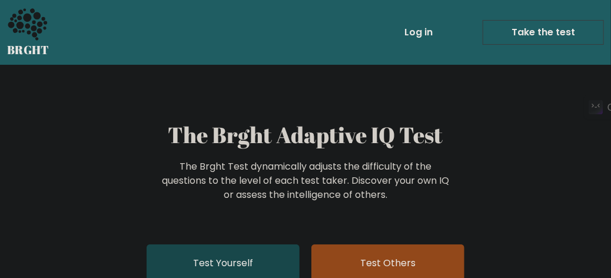
click at [236, 256] on link "Test Yourself" at bounding box center [223, 263] width 153 height 38
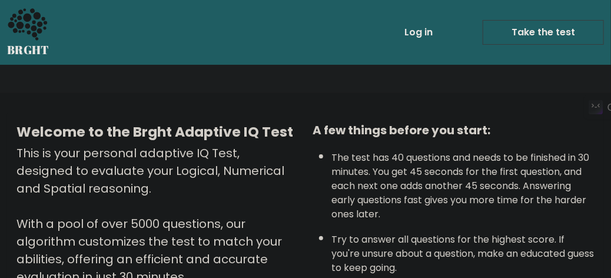
scroll to position [243, 0]
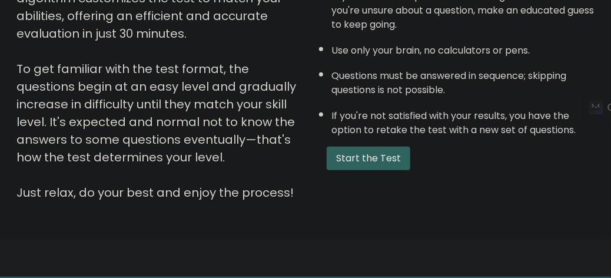
click at [342, 160] on button "Start the Test" at bounding box center [369, 159] width 84 height 24
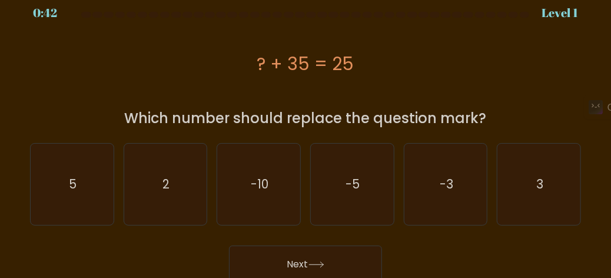
scroll to position [14, 0]
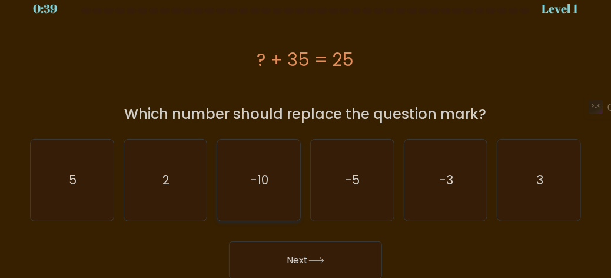
click at [271, 191] on icon "-10" at bounding box center [259, 180] width 81 height 81
click at [306, 128] on input "c. -10" at bounding box center [306, 126] width 1 height 3
radio input "true"
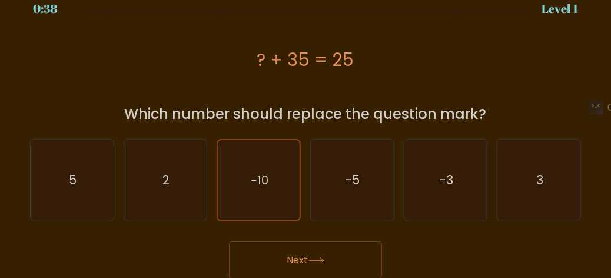
click at [307, 267] on button "Next" at bounding box center [305, 260] width 153 height 38
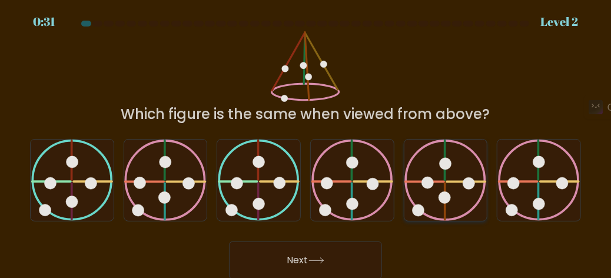
click at [445, 170] on 610 at bounding box center [445, 160] width 0 height 39
click at [306, 141] on input "e." at bounding box center [306, 139] width 1 height 3
radio input "true"
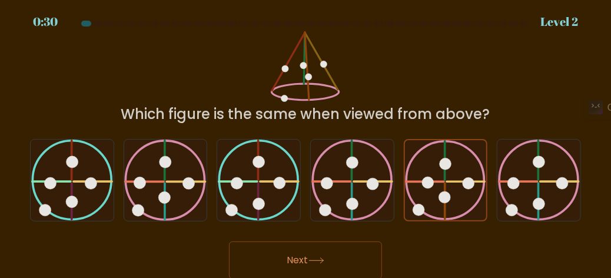
click at [303, 256] on button "Next" at bounding box center [305, 260] width 153 height 38
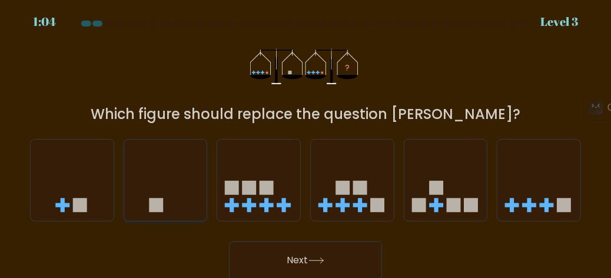
click at [151, 211] on rect at bounding box center [156, 205] width 14 height 14
click at [306, 141] on input "b." at bounding box center [306, 139] width 1 height 3
radio input "true"
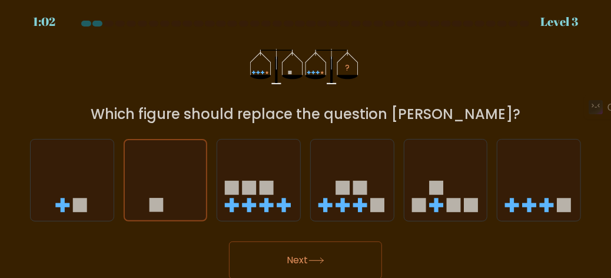
click at [240, 247] on button "Next" at bounding box center [305, 260] width 153 height 38
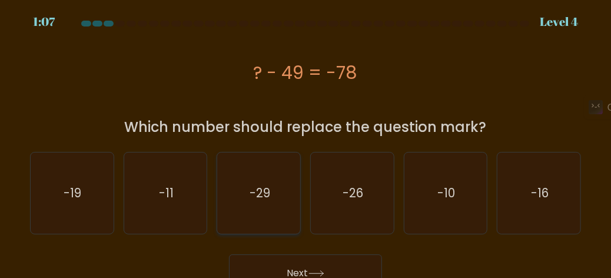
click at [259, 196] on text "-29" at bounding box center [260, 192] width 21 height 17
click at [306, 141] on input "c. -29" at bounding box center [306, 139] width 1 height 3
radio input "true"
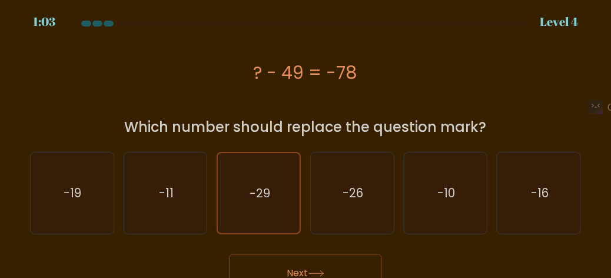
click at [304, 262] on button "Next" at bounding box center [305, 273] width 153 height 38
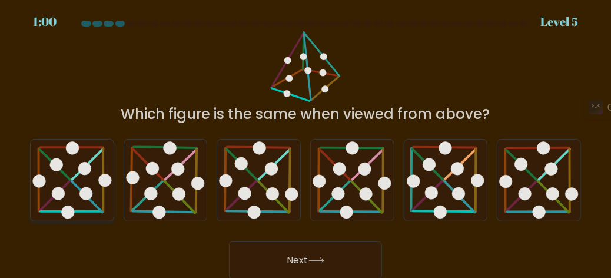
click at [68, 194] on icon at bounding box center [72, 180] width 83 height 81
click at [306, 141] on input "a." at bounding box center [306, 139] width 1 height 3
radio input "true"
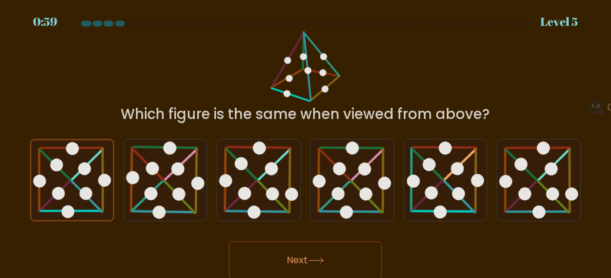
click at [278, 254] on button "Next" at bounding box center [305, 260] width 153 height 38
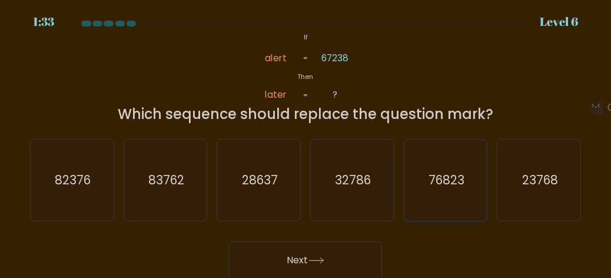
click at [448, 168] on icon "76823" at bounding box center [445, 180] width 81 height 81
click at [306, 141] on input "e. 76823" at bounding box center [306, 139] width 1 height 3
radio input "true"
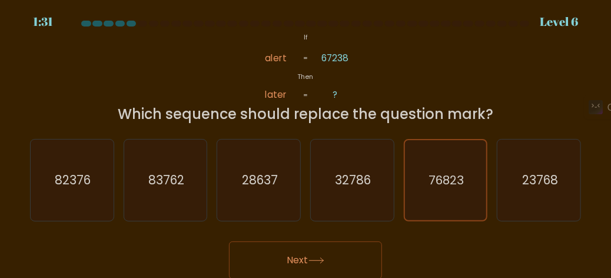
click at [320, 271] on button "Next" at bounding box center [305, 260] width 153 height 38
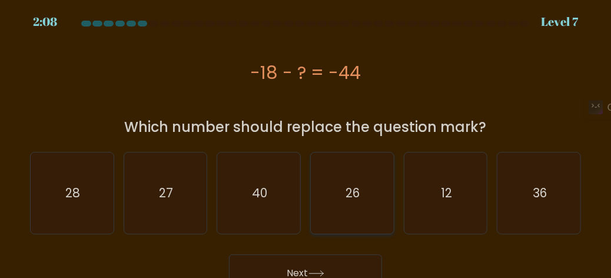
click at [349, 174] on icon "26" at bounding box center [352, 193] width 81 height 81
click at [306, 141] on input "d. 26" at bounding box center [306, 139] width 1 height 3
radio input "true"
click at [319, 264] on button "Next" at bounding box center [305, 273] width 153 height 38
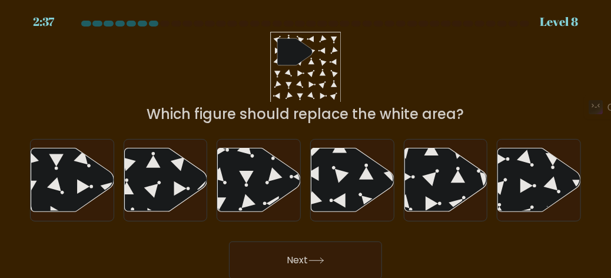
scroll to position [0, 0]
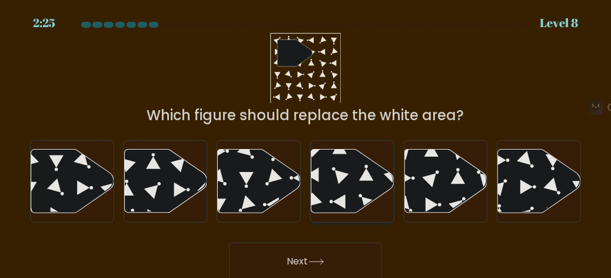
click at [356, 181] on icon at bounding box center [353, 182] width 83 height 64
click at [306, 142] on input "d." at bounding box center [306, 140] width 1 height 3
radio input "true"
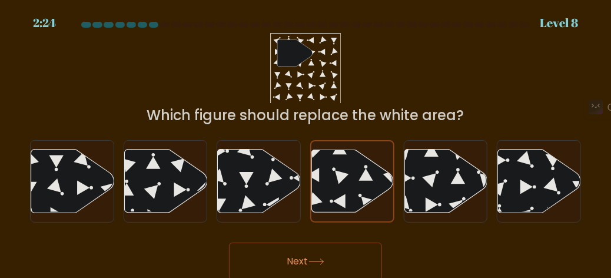
click at [317, 250] on button "Next" at bounding box center [305, 262] width 153 height 38
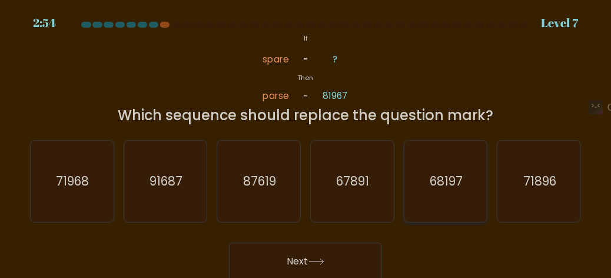
click at [426, 185] on icon "68197" at bounding box center [445, 181] width 81 height 81
click at [306, 142] on input "e. 68197" at bounding box center [306, 140] width 1 height 3
radio input "true"
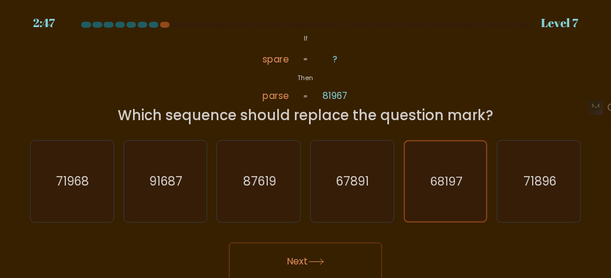
click at [323, 259] on icon at bounding box center [317, 262] width 16 height 6
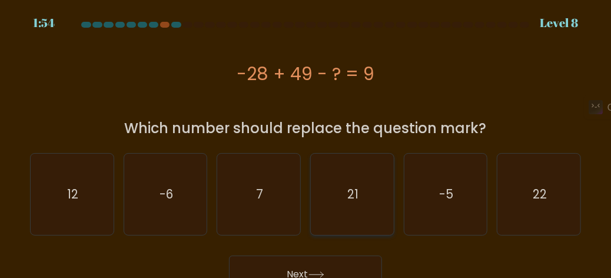
click at [350, 187] on text "21" at bounding box center [353, 194] width 11 height 17
click at [306, 142] on input "d. 21" at bounding box center [306, 140] width 1 height 3
radio input "true"
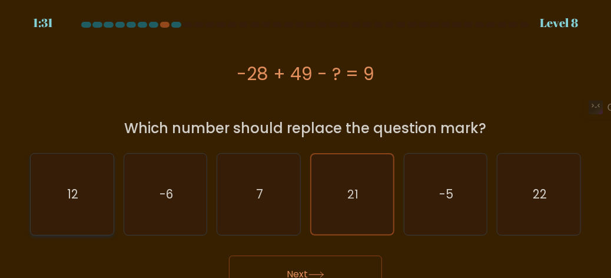
click at [48, 186] on icon "12" at bounding box center [71, 194] width 81 height 81
click at [306, 142] on input "a. 12" at bounding box center [306, 140] width 1 height 3
radio input "true"
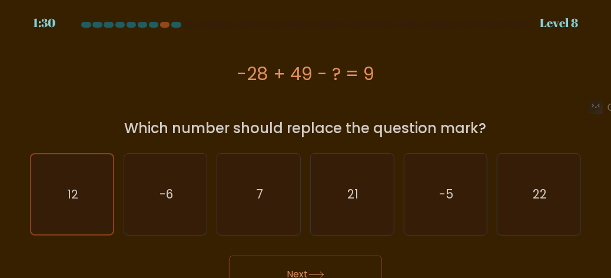
click at [274, 263] on button "Next" at bounding box center [305, 275] width 153 height 38
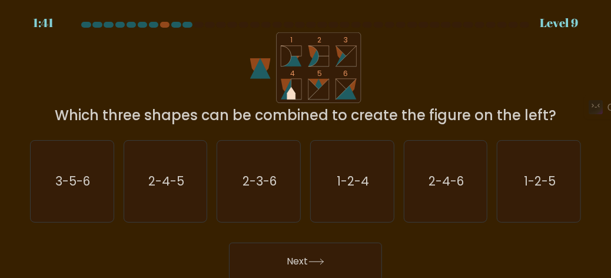
click at [344, 254] on button "Next" at bounding box center [305, 262] width 153 height 38
click at [411, 75] on icon "1 2 3 4 5 6" at bounding box center [305, 67] width 317 height 71
click at [246, 167] on icon "2-3-6" at bounding box center [259, 181] width 81 height 81
click at [306, 142] on input "c. 2-3-6" at bounding box center [306, 140] width 1 height 3
radio input "true"
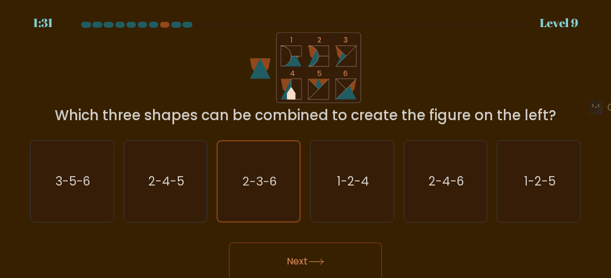
click at [294, 270] on button "Next" at bounding box center [305, 262] width 153 height 38
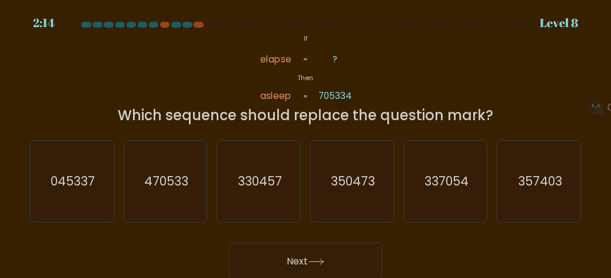
click at [309, 257] on button "Next" at bounding box center [305, 262] width 153 height 38
click at [471, 75] on div "@import url('https://fonts.googleapis.com/css?family=Abril+Fatface:400,100,100i…" at bounding box center [305, 79] width 565 height 94
click at [530, 174] on text "357403" at bounding box center [540, 181] width 44 height 17
click at [306, 142] on input "f. 357403" at bounding box center [306, 140] width 1 height 3
radio input "true"
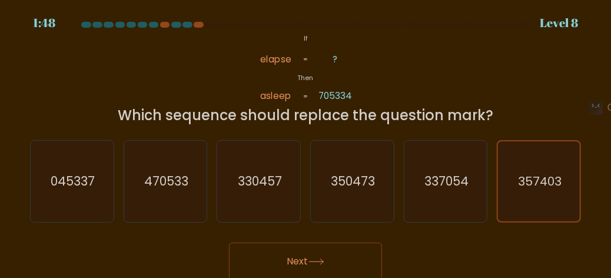
click at [354, 259] on button "Next" at bounding box center [305, 262] width 153 height 38
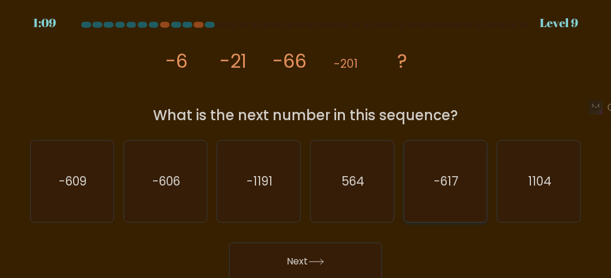
click at [439, 155] on icon "-617" at bounding box center [445, 181] width 81 height 81
click at [306, 142] on input "e. -617" at bounding box center [306, 140] width 1 height 3
radio input "true"
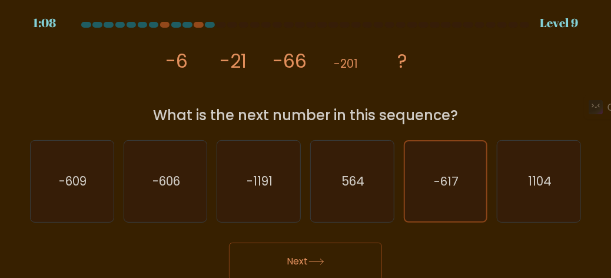
click at [287, 254] on button "Next" at bounding box center [305, 262] width 153 height 38
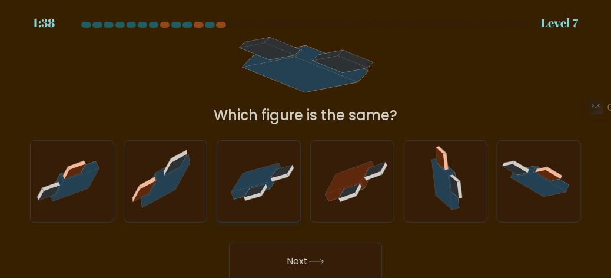
click at [256, 171] on icon at bounding box center [254, 178] width 47 height 29
click at [306, 142] on input "c." at bounding box center [306, 140] width 1 height 3
radio input "true"
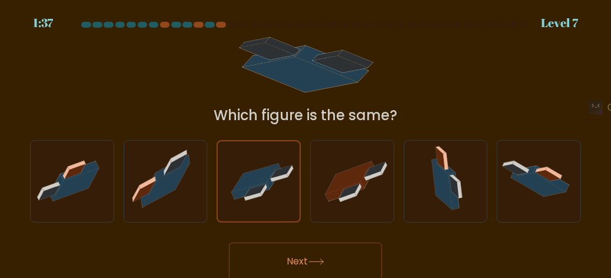
click at [299, 263] on button "Next" at bounding box center [305, 262] width 153 height 38
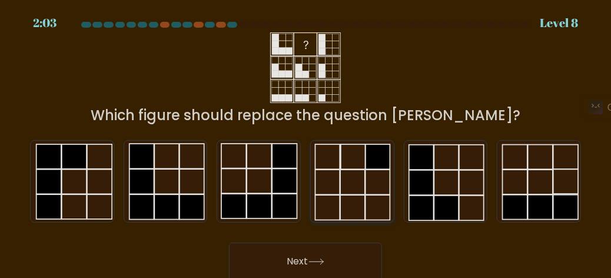
click at [336, 148] on icon at bounding box center [352, 181] width 81 height 81
click at [306, 142] on input "d." at bounding box center [306, 140] width 1 height 3
radio input "true"
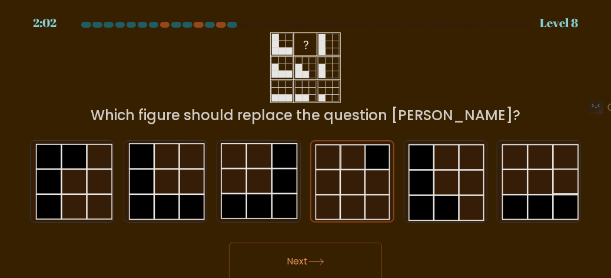
click at [323, 256] on button "Next" at bounding box center [305, 262] width 153 height 38
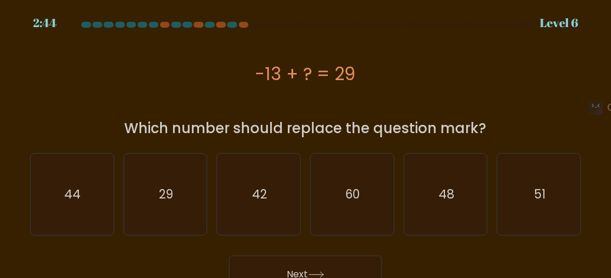
scroll to position [14, 0]
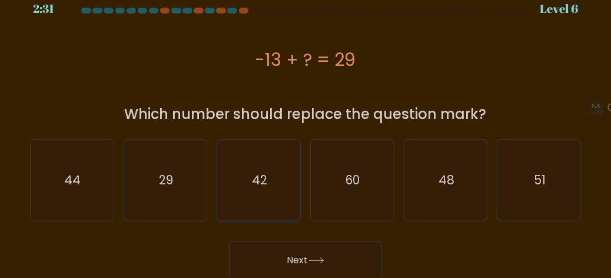
click at [270, 189] on icon "42" at bounding box center [259, 180] width 81 height 81
click at [306, 128] on input "c. 42" at bounding box center [306, 126] width 1 height 3
radio input "true"
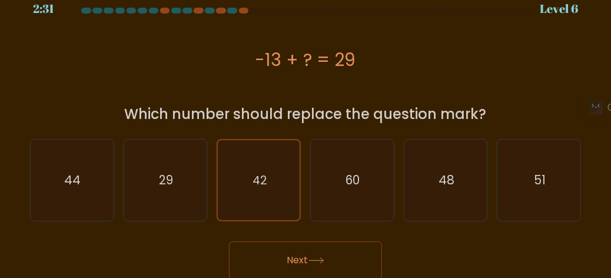
click at [293, 268] on button "Next" at bounding box center [305, 260] width 153 height 38
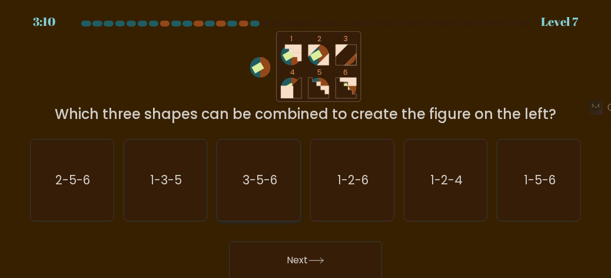
click at [268, 188] on icon "3-5-6" at bounding box center [259, 180] width 81 height 81
click at [306, 141] on input "c. 3-5-6" at bounding box center [306, 139] width 1 height 3
radio input "true"
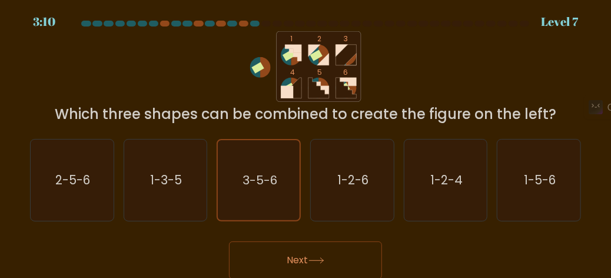
click at [298, 263] on button "Next" at bounding box center [305, 260] width 153 height 38
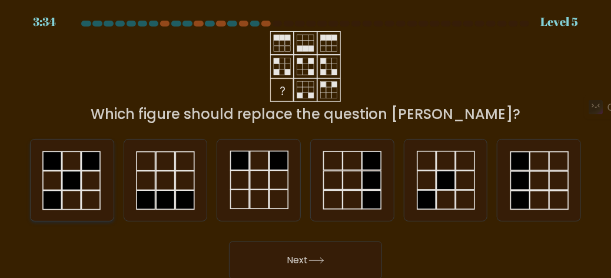
click at [43, 180] on rect at bounding box center [52, 180] width 18 height 19
click at [306, 141] on input "a." at bounding box center [306, 139] width 1 height 3
radio input "true"
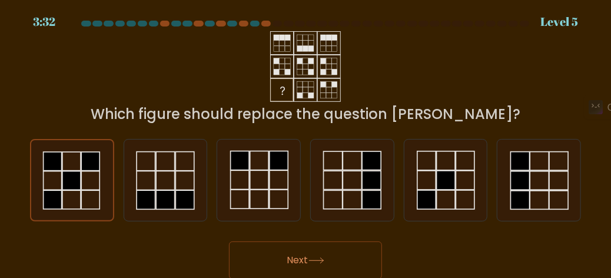
click at [248, 255] on button "Next" at bounding box center [305, 260] width 153 height 38
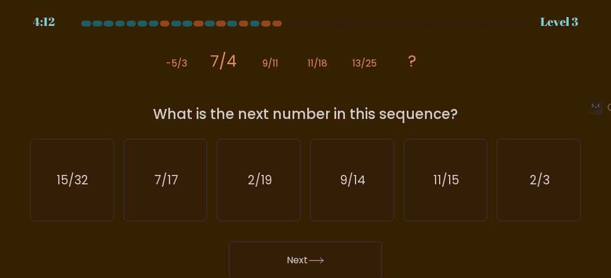
scroll to position [0, 0]
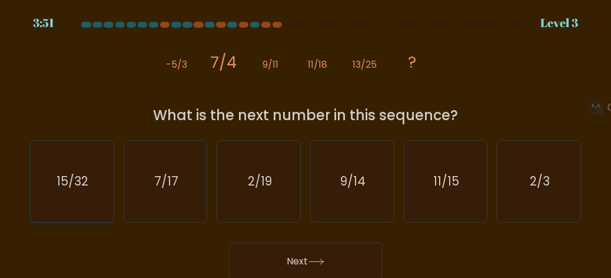
click at [64, 190] on icon "15/32" at bounding box center [71, 181] width 81 height 81
click at [306, 142] on input "a. 15/32" at bounding box center [306, 140] width 1 height 3
radio input "true"
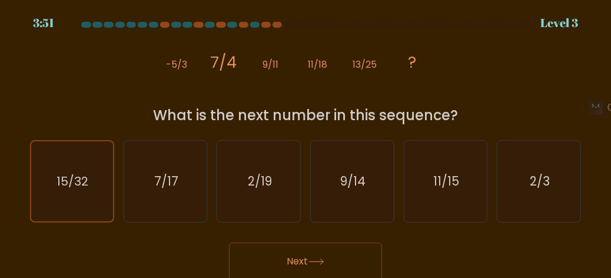
click at [255, 269] on button "Next" at bounding box center [305, 262] width 153 height 38
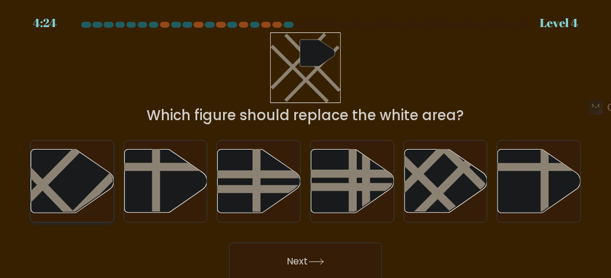
click at [78, 186] on icon at bounding box center [72, 182] width 83 height 64
click at [306, 142] on input "a." at bounding box center [306, 140] width 1 height 3
radio input "true"
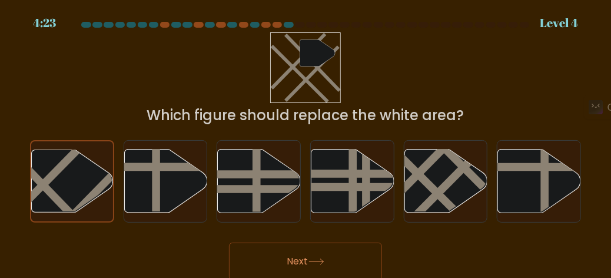
click at [313, 256] on button "Next" at bounding box center [305, 262] width 153 height 38
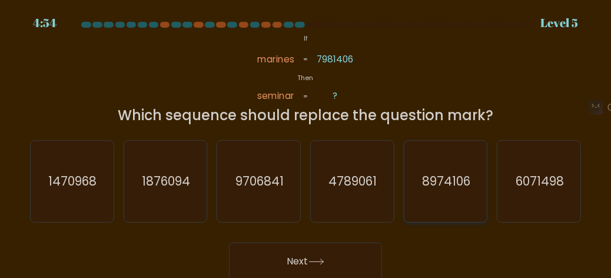
click at [459, 178] on text "8974106" at bounding box center [446, 181] width 48 height 17
click at [306, 142] on input "e. 8974106" at bounding box center [306, 140] width 1 height 3
radio input "true"
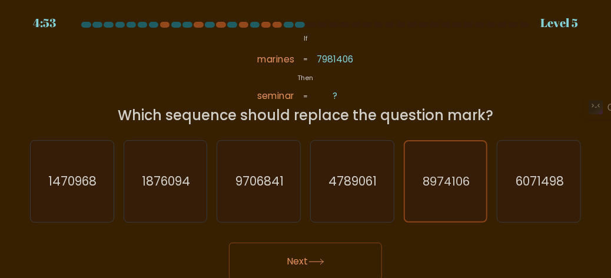
click at [282, 266] on button "Next" at bounding box center [305, 262] width 153 height 38
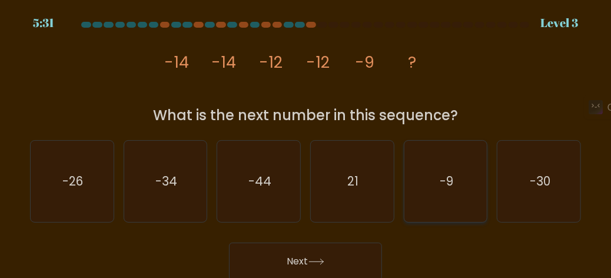
click at [426, 202] on icon "-9" at bounding box center [445, 181] width 81 height 81
click at [306, 142] on input "e. -9" at bounding box center [306, 140] width 1 height 3
radio input "true"
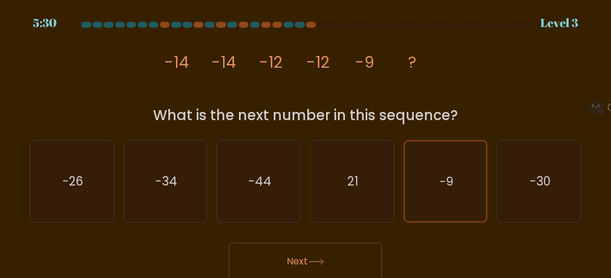
click at [331, 256] on button "Next" at bounding box center [305, 262] width 153 height 38
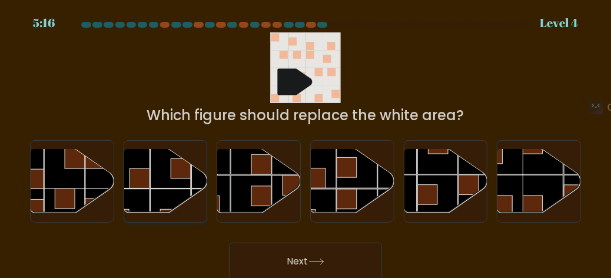
click at [186, 196] on rect at bounding box center [170, 209] width 41 height 41
click at [306, 142] on input "b." at bounding box center [306, 140] width 1 height 3
radio input "true"
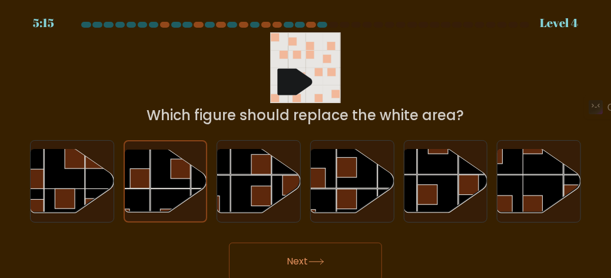
click at [298, 259] on button "Next" at bounding box center [305, 262] width 153 height 38
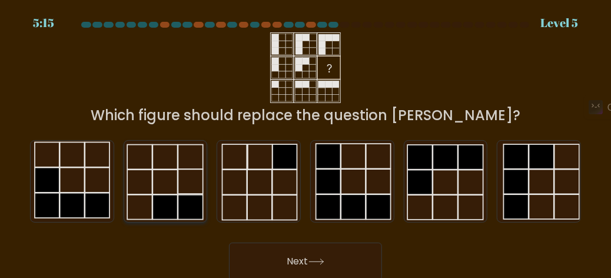
click at [170, 182] on icon at bounding box center [165, 181] width 81 height 81
click at [306, 142] on input "b." at bounding box center [306, 140] width 1 height 3
radio input "true"
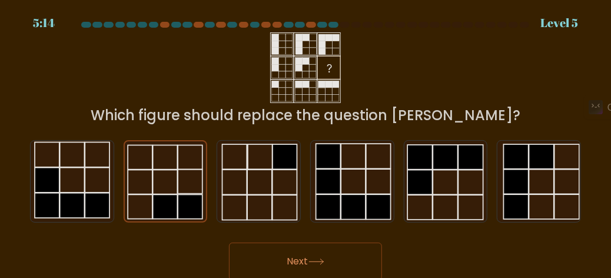
click at [273, 257] on button "Next" at bounding box center [305, 262] width 153 height 38
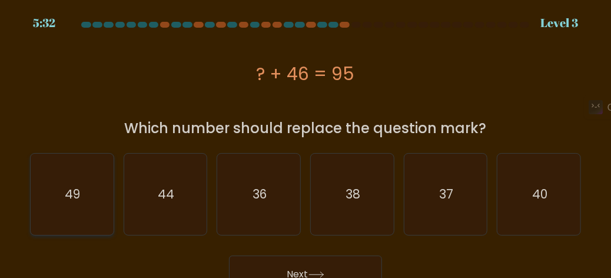
click at [48, 186] on icon "49" at bounding box center [71, 194] width 81 height 81
click at [306, 142] on input "a. 49" at bounding box center [306, 140] width 1 height 3
radio input "true"
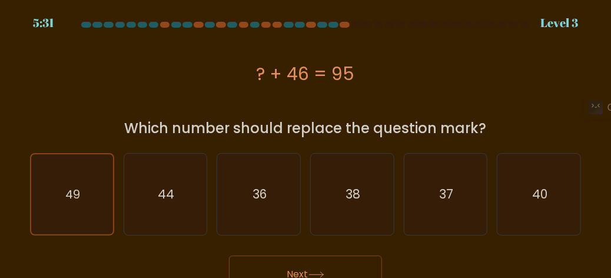
click at [264, 261] on button "Next" at bounding box center [305, 275] width 153 height 38
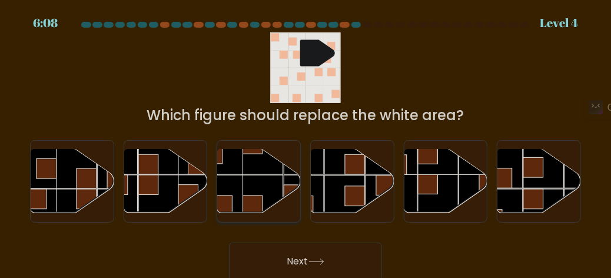
click at [274, 180] on rect at bounding box center [263, 195] width 41 height 41
click at [306, 142] on input "c." at bounding box center [306, 140] width 1 height 3
radio input "true"
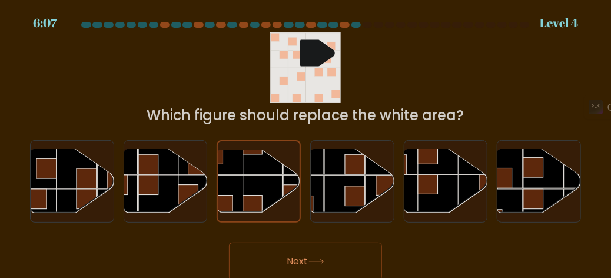
click at [298, 253] on button "Next" at bounding box center [305, 262] width 153 height 38
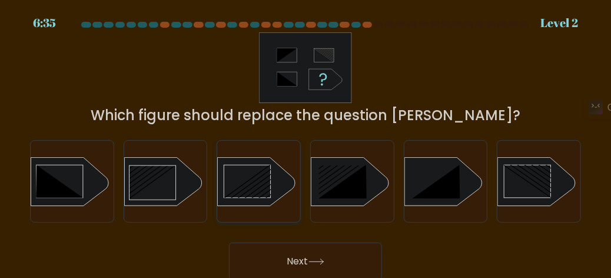
click at [262, 193] on rect at bounding box center [247, 181] width 47 height 33
click at [306, 142] on input "c." at bounding box center [306, 140] width 1 height 3
radio input "true"
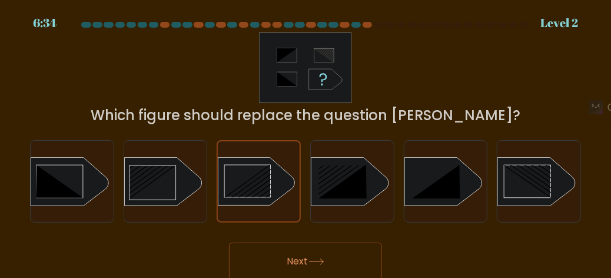
click at [280, 255] on button "Next" at bounding box center [305, 262] width 153 height 38
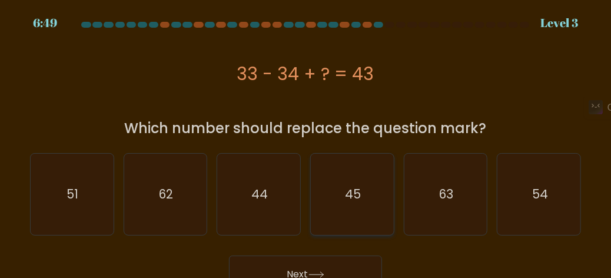
click at [354, 173] on icon "45" at bounding box center [352, 194] width 81 height 81
click at [306, 142] on input "d. 45" at bounding box center [306, 140] width 1 height 3
radio input "true"
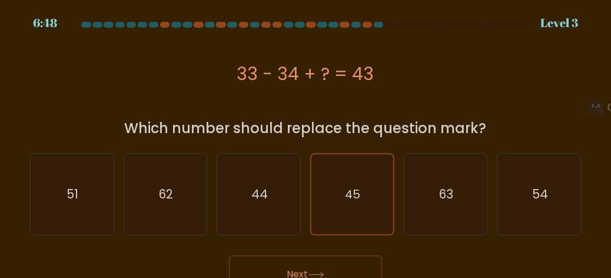
click at [309, 263] on button "Next" at bounding box center [305, 275] width 153 height 38
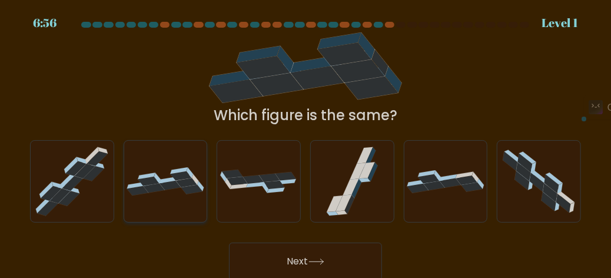
drag, startPoint x: 111, startPoint y: 203, endPoint x: 147, endPoint y: 200, distance: 36.6
click at [147, 200] on div "a. b. c." at bounding box center [305, 177] width 561 height 92
click at [147, 200] on div at bounding box center [166, 181] width 84 height 82
click at [306, 142] on input "b." at bounding box center [306, 140] width 1 height 3
radio input "true"
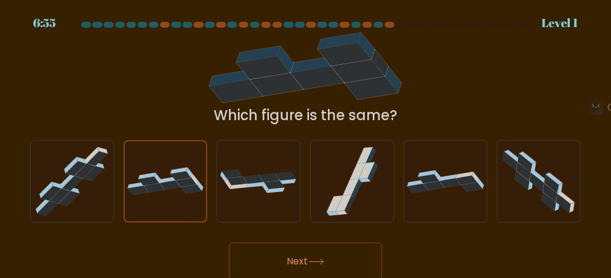
click at [264, 259] on button "Next" at bounding box center [305, 262] width 153 height 38
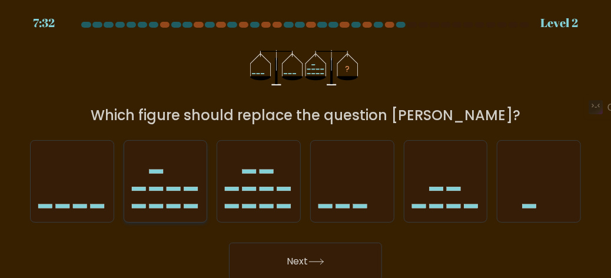
click at [163, 189] on icon at bounding box center [165, 181] width 83 height 69
click at [306, 142] on input "b." at bounding box center [306, 140] width 1 height 3
radio input "true"
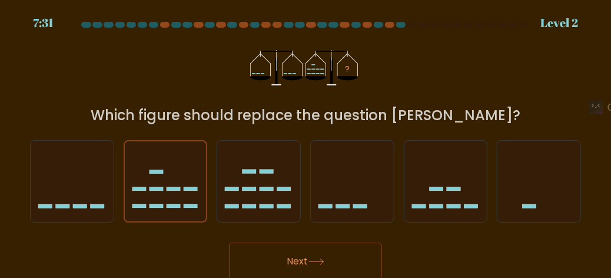
click at [277, 261] on button "Next" at bounding box center [305, 262] width 153 height 38
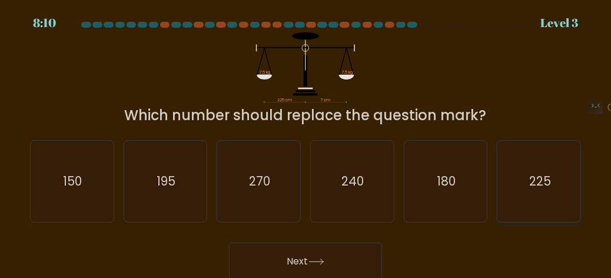
click at [544, 172] on icon "225" at bounding box center [539, 181] width 81 height 81
click at [306, 142] on input "f. 225" at bounding box center [306, 140] width 1 height 3
radio input "true"
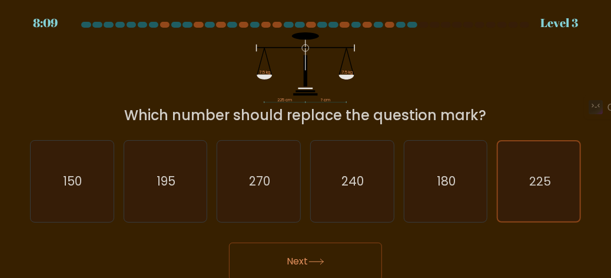
click at [325, 259] on icon at bounding box center [317, 262] width 16 height 6
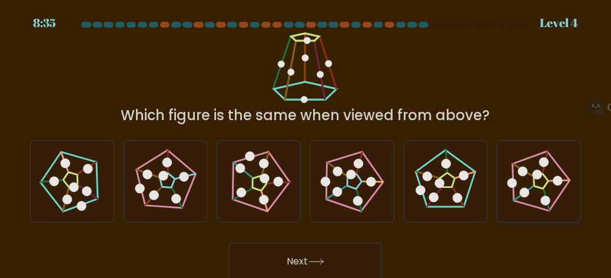
click at [547, 173] on icon at bounding box center [539, 181] width 65 height 65
click at [306, 142] on input "f." at bounding box center [306, 140] width 1 height 3
radio input "true"
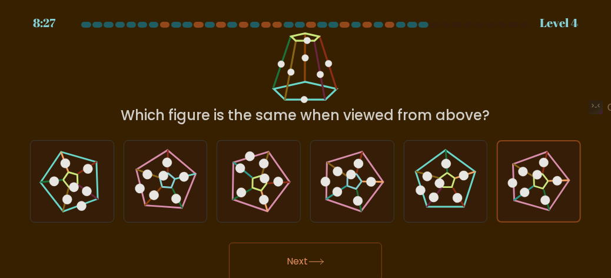
click at [339, 258] on button "Next" at bounding box center [305, 262] width 153 height 38
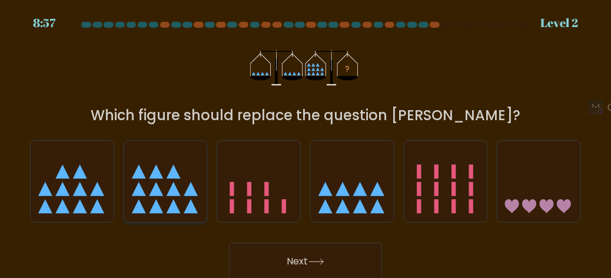
click at [139, 186] on icon at bounding box center [139, 189] width 14 height 14
click at [306, 142] on input "b." at bounding box center [306, 140] width 1 height 3
radio input "true"
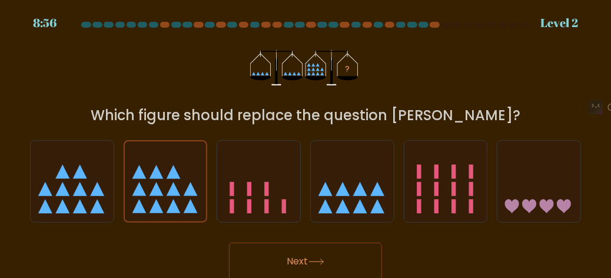
click at [276, 266] on button "Next" at bounding box center [305, 262] width 153 height 38
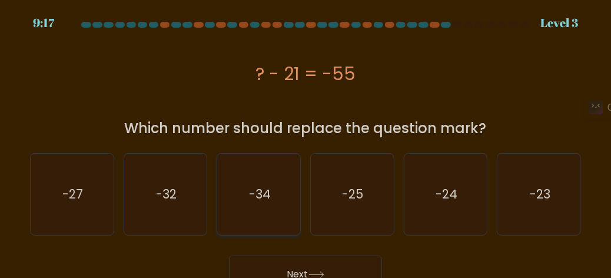
click at [296, 200] on icon "-34" at bounding box center [259, 194] width 81 height 81
click at [306, 142] on input "c. -34" at bounding box center [306, 140] width 1 height 3
radio input "true"
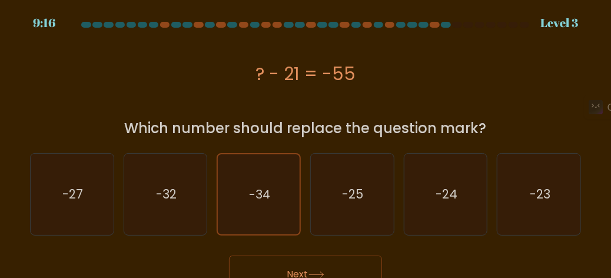
click at [316, 264] on button "Next" at bounding box center [305, 275] width 153 height 38
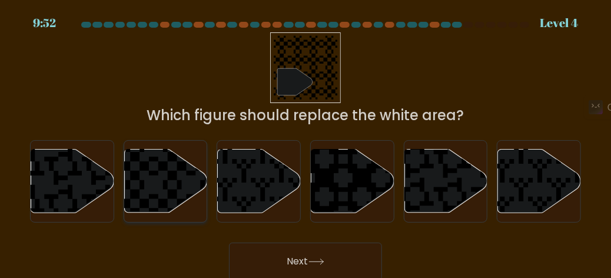
click at [166, 167] on icon at bounding box center [191, 147] width 150 height 150
click at [306, 142] on input "b." at bounding box center [306, 140] width 1 height 3
radio input "true"
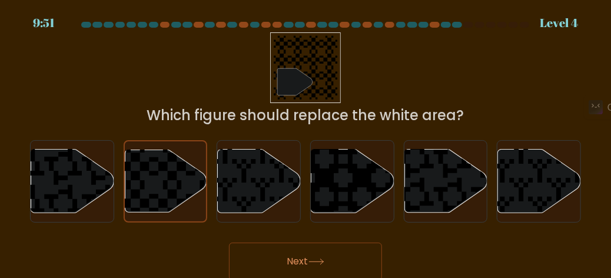
click at [266, 267] on button "Next" at bounding box center [305, 262] width 153 height 38
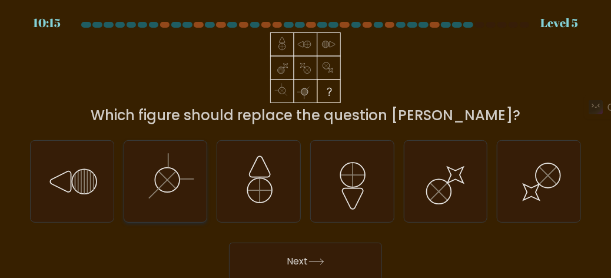
click at [177, 180] on icon at bounding box center [165, 181] width 81 height 81
click at [306, 142] on input "b." at bounding box center [306, 140] width 1 height 3
radio input "true"
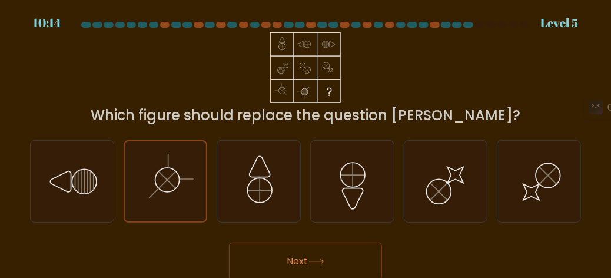
click at [284, 256] on button "Next" at bounding box center [305, 262] width 153 height 38
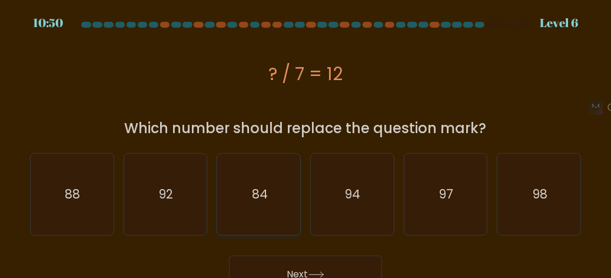
click at [293, 191] on icon "84" at bounding box center [259, 194] width 81 height 81
click at [306, 142] on input "c. 84" at bounding box center [306, 140] width 1 height 3
radio input "true"
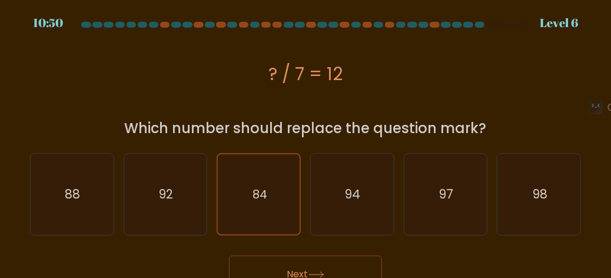
click at [309, 275] on button "Next" at bounding box center [305, 275] width 153 height 38
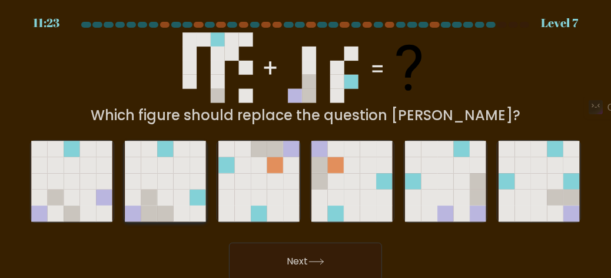
click at [153, 203] on icon at bounding box center [149, 198] width 16 height 16
click at [306, 142] on input "b." at bounding box center [306, 140] width 1 height 3
radio input "true"
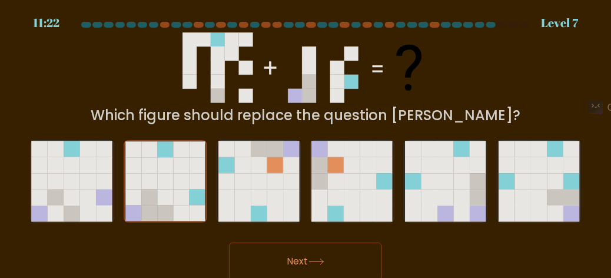
click at [239, 250] on button "Next" at bounding box center [305, 262] width 153 height 38
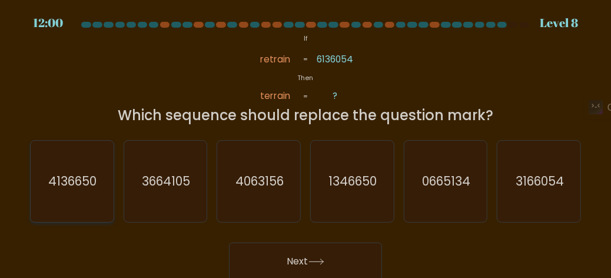
click at [82, 173] on text "4136650" at bounding box center [73, 181] width 48 height 17
click at [306, 142] on input "a. 4136650" at bounding box center [306, 140] width 1 height 3
radio input "true"
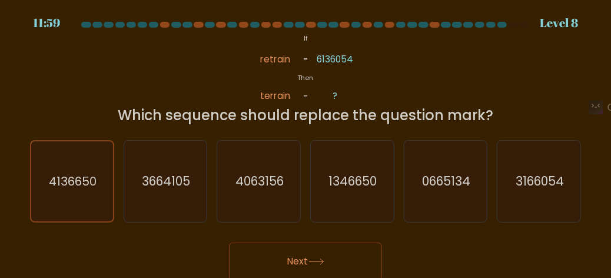
click at [251, 265] on button "Next" at bounding box center [305, 262] width 153 height 38
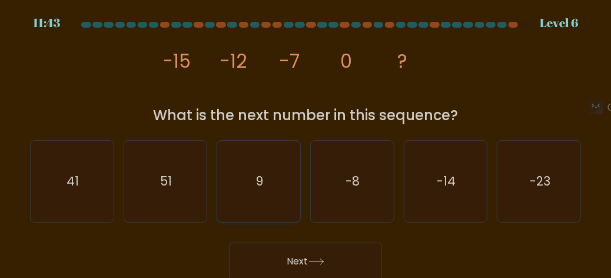
click at [269, 188] on icon "9" at bounding box center [259, 181] width 81 height 81
click at [306, 142] on input "c. 9" at bounding box center [306, 140] width 1 height 3
radio input "true"
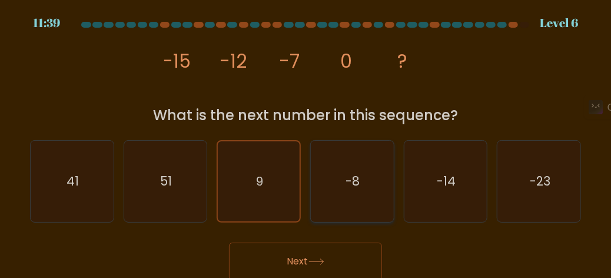
click at [358, 193] on icon "-8" at bounding box center [352, 181] width 81 height 81
click at [306, 142] on input "d. -8" at bounding box center [306, 140] width 1 height 3
radio input "true"
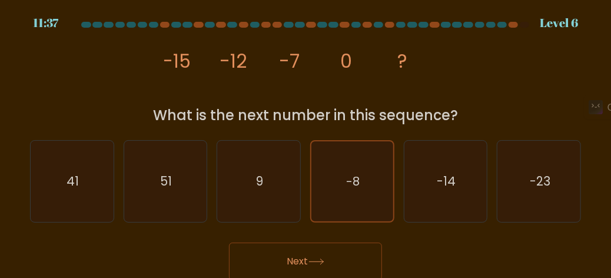
click at [351, 256] on button "Next" at bounding box center [305, 262] width 153 height 38
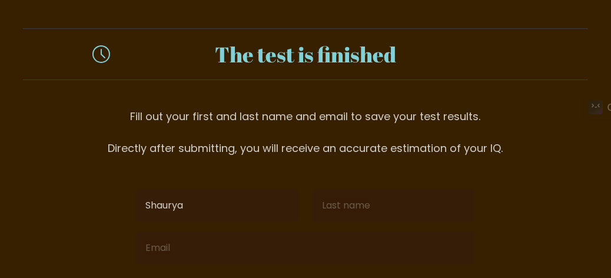
type input "Shaurya"
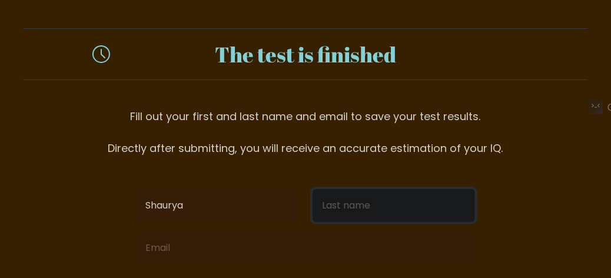
click at [353, 207] on input "text" at bounding box center [394, 205] width 163 height 33
type input "lahiry"
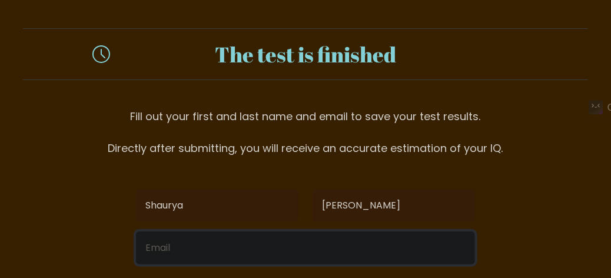
click at [307, 240] on input "email" at bounding box center [305, 247] width 339 height 33
type input "s.lahiry2327@gmail.com"
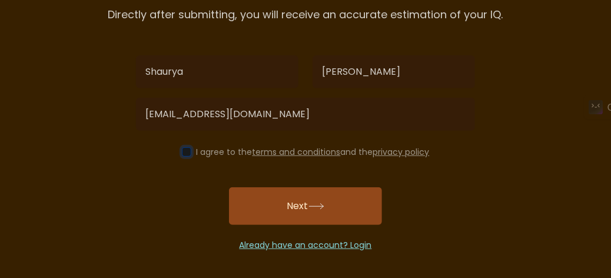
click at [182, 149] on input "checkbox" at bounding box center [186, 151] width 9 height 9
checkbox input "true"
click at [261, 192] on button "Next" at bounding box center [305, 206] width 153 height 38
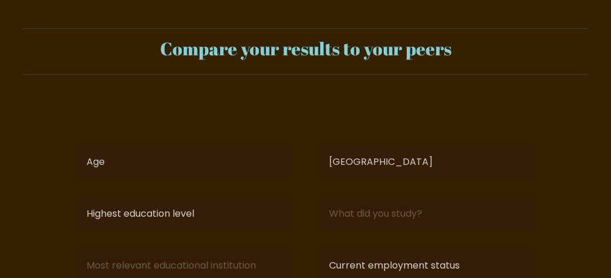
select select "IN"
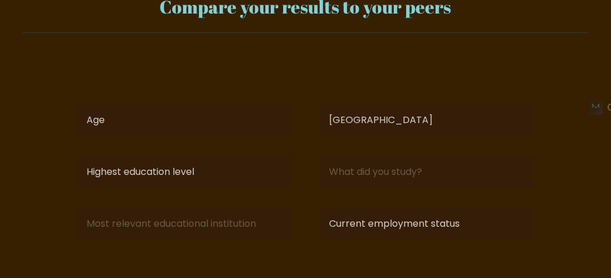
scroll to position [68, 0]
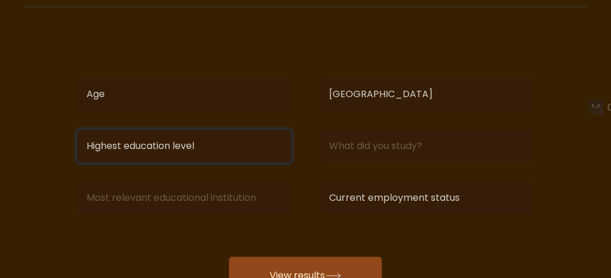
click at [288, 143] on select "Highest education level No schooling Primary Lower Secondary Upper Secondary Oc…" at bounding box center [184, 146] width 214 height 33
click at [237, 135] on select "Highest education level No schooling Primary Lower Secondary Upper Secondary Oc…" at bounding box center [184, 146] width 214 height 33
select select "lower_secondary"
click at [77, 130] on select "Highest education level No schooling Primary Lower Secondary Upper Secondary Oc…" at bounding box center [184, 146] width 214 height 33
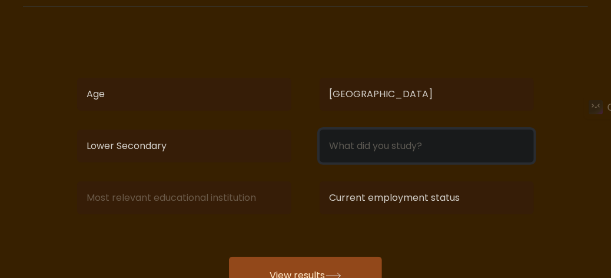
click at [362, 149] on input at bounding box center [427, 146] width 214 height 33
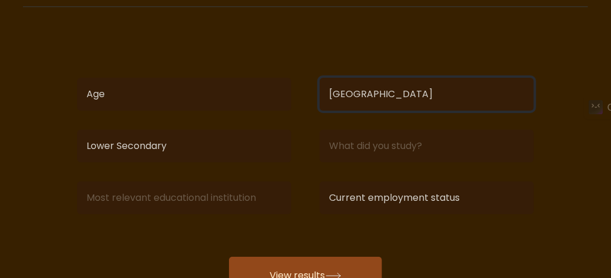
click at [395, 97] on select "Country Afghanistan Albania Algeria American Samoa Andorra Angola Anguilla Anta…" at bounding box center [427, 94] width 214 height 33
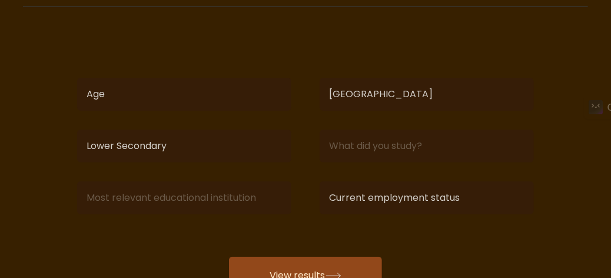
click at [438, 51] on div "Shaurya lahiry Age Under 18 years old 18-24 years old 25-34 years old 35-44 yea…" at bounding box center [305, 164] width 471 height 259
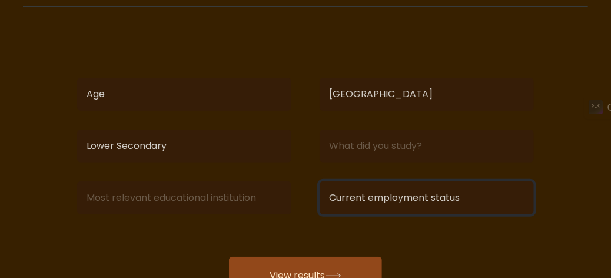
click at [452, 201] on select "Current employment status Employed Student Retired Other / prefer not to answer" at bounding box center [427, 197] width 214 height 33
select select "student"
click at [320, 181] on select "Current employment status Employed Student Retired Other / prefer not to answer" at bounding box center [427, 197] width 214 height 33
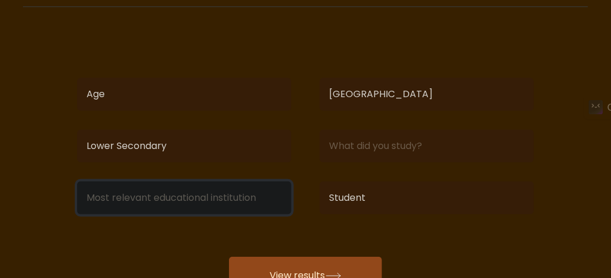
click at [229, 192] on input at bounding box center [184, 197] width 214 height 33
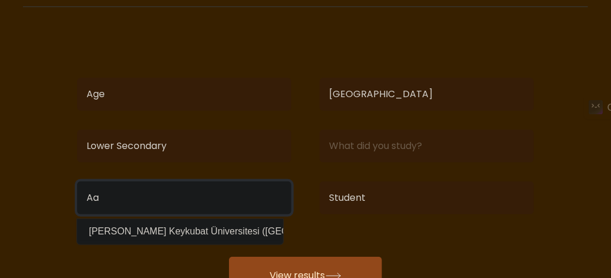
type input "A"
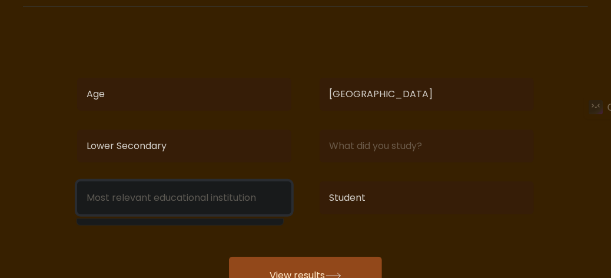
type input "D"
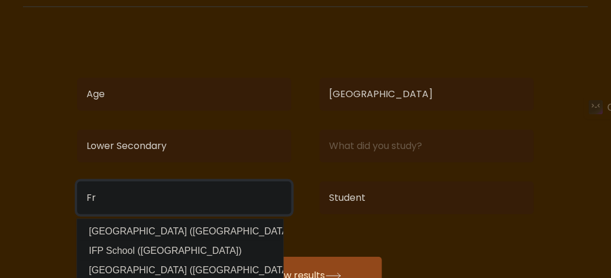
type input "F"
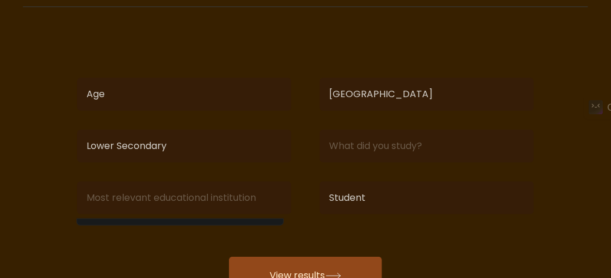
click at [495, 262] on div "Shaurya lahiry Age Under 18 years old 18-24 years old 25-34 years old 35-44 yea…" at bounding box center [305, 164] width 471 height 259
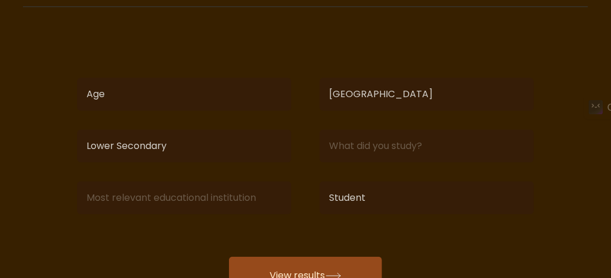
click at [356, 269] on button "View results" at bounding box center [305, 276] width 153 height 38
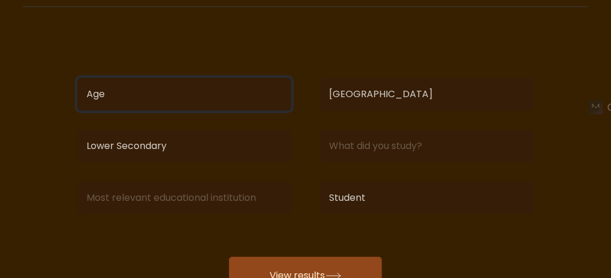
click at [224, 91] on select "Age Under 18 years old 18-24 years old 25-34 years old 35-44 years old 45-54 ye…" at bounding box center [184, 94] width 214 height 33
select select "min_18"
click at [77, 78] on select "Age Under 18 years old 18-24 years old 25-34 years old 35-44 years old 45-54 ye…" at bounding box center [184, 94] width 214 height 33
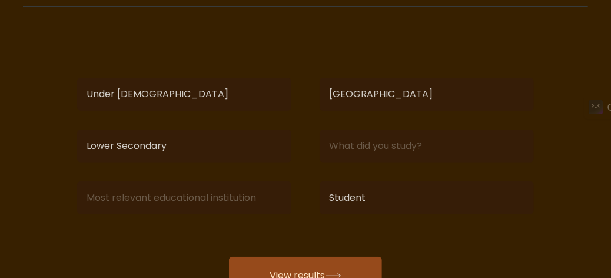
click at [293, 261] on button "View results" at bounding box center [305, 276] width 153 height 38
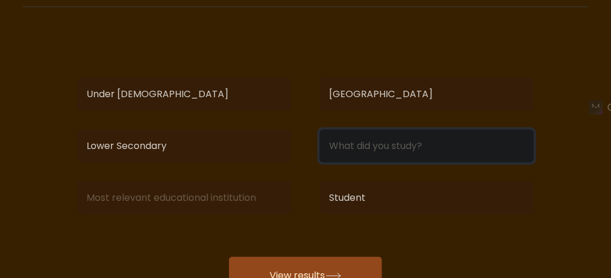
click at [392, 148] on input at bounding box center [427, 146] width 214 height 33
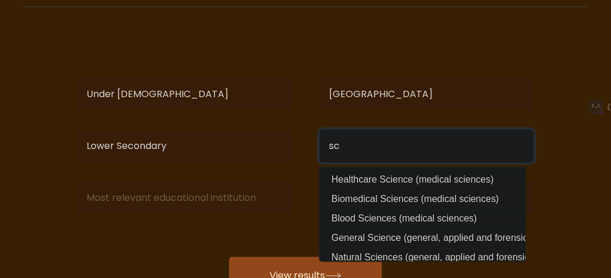
type input "s"
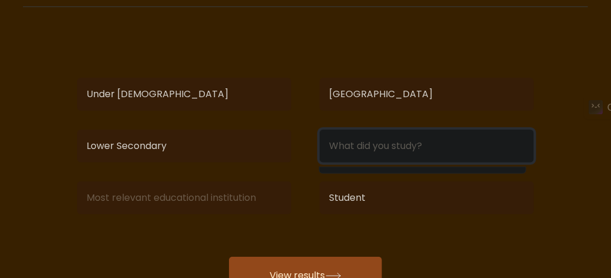
click at [416, 148] on input at bounding box center [427, 146] width 214 height 33
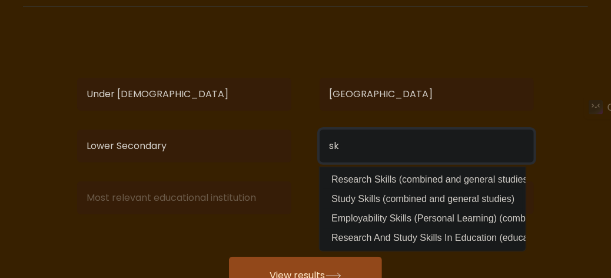
type input "s"
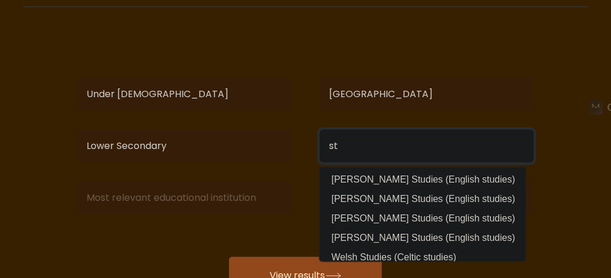
type input "s"
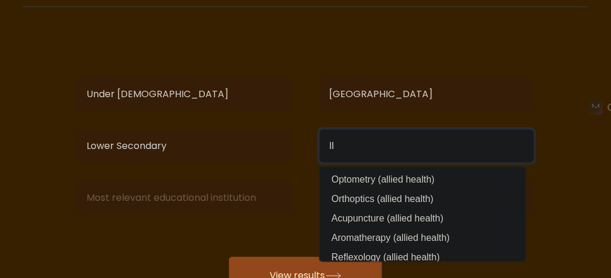
type input "l"
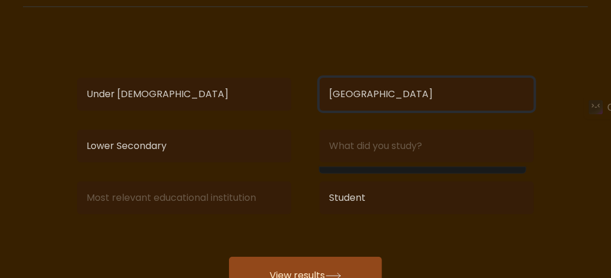
click at [488, 98] on select "Country Afghanistan Albania Algeria American Samoa Andorra Angola Anguilla Anta…" at bounding box center [427, 94] width 214 height 33
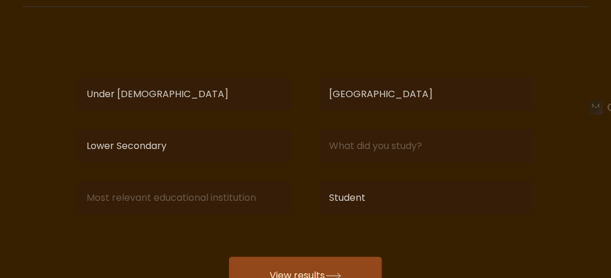
drag, startPoint x: 583, startPoint y: 70, endPoint x: 482, endPoint y: 156, distance: 131.6
click at [482, 156] on form "Compare your results to your peers Shaurya lahiry Age Under 18 years old 18-24 …" at bounding box center [305, 128] width 611 height 334
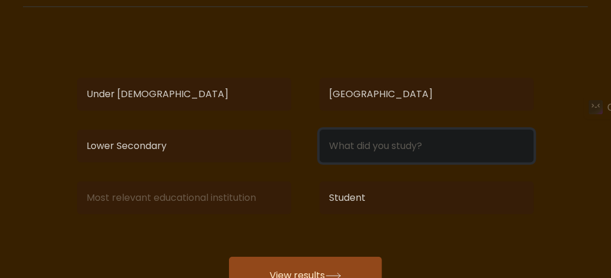
click at [482, 156] on input at bounding box center [427, 146] width 214 height 33
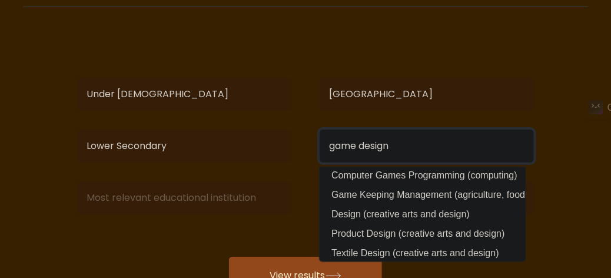
scroll to position [0, 0]
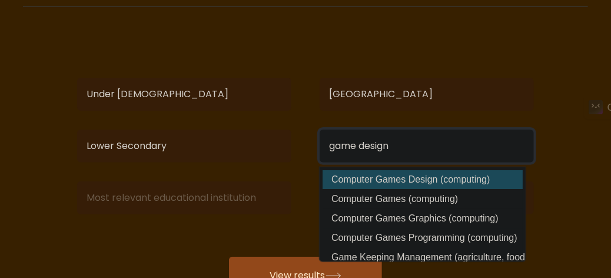
type input "game design"
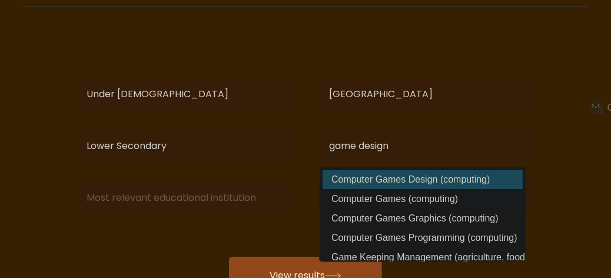
click at [453, 186] on div "Shaurya lahiry Age Under 18 years old 18-24 years old 25-34 years old 35-44 yea…" at bounding box center [305, 164] width 471 height 259
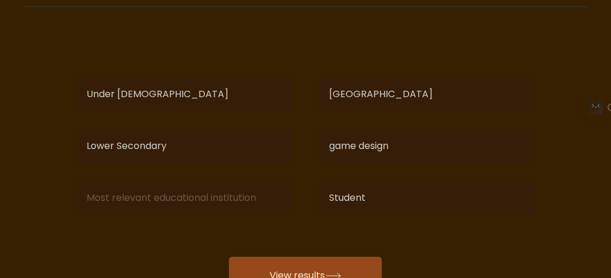
click at [305, 273] on button "View results" at bounding box center [305, 276] width 153 height 38
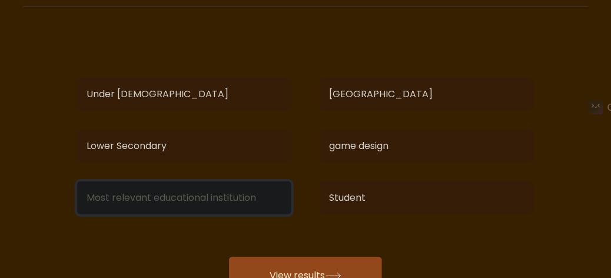
click at [236, 211] on input at bounding box center [184, 197] width 214 height 33
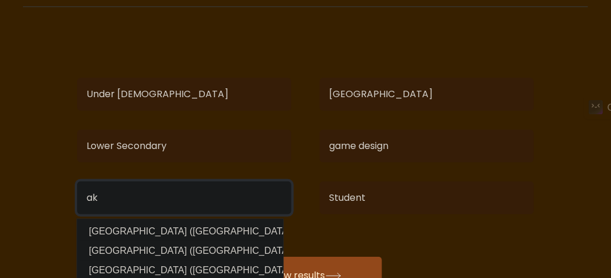
type input "a"
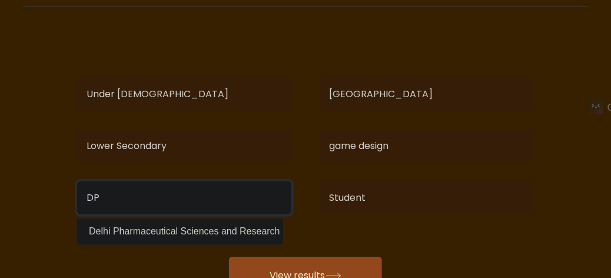
type input "D"
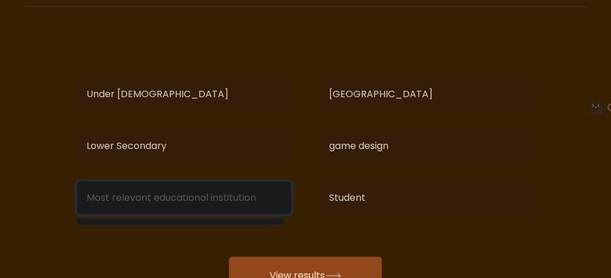
scroll to position [168, 0]
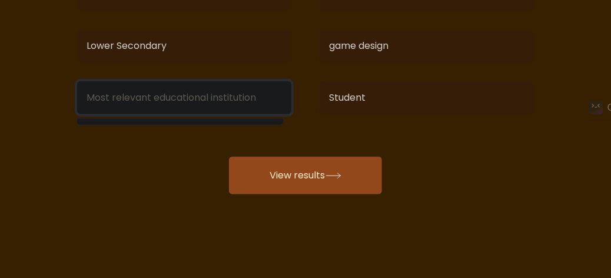
click at [204, 100] on input at bounding box center [184, 97] width 214 height 33
type input "k"
type input "N.a"
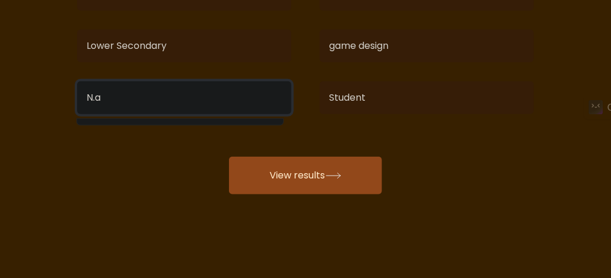
click at [229, 157] on button "View results" at bounding box center [305, 176] width 153 height 38
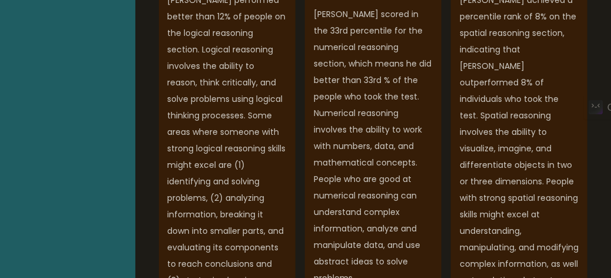
scroll to position [1125, 0]
